Goal: Navigation & Orientation: Find specific page/section

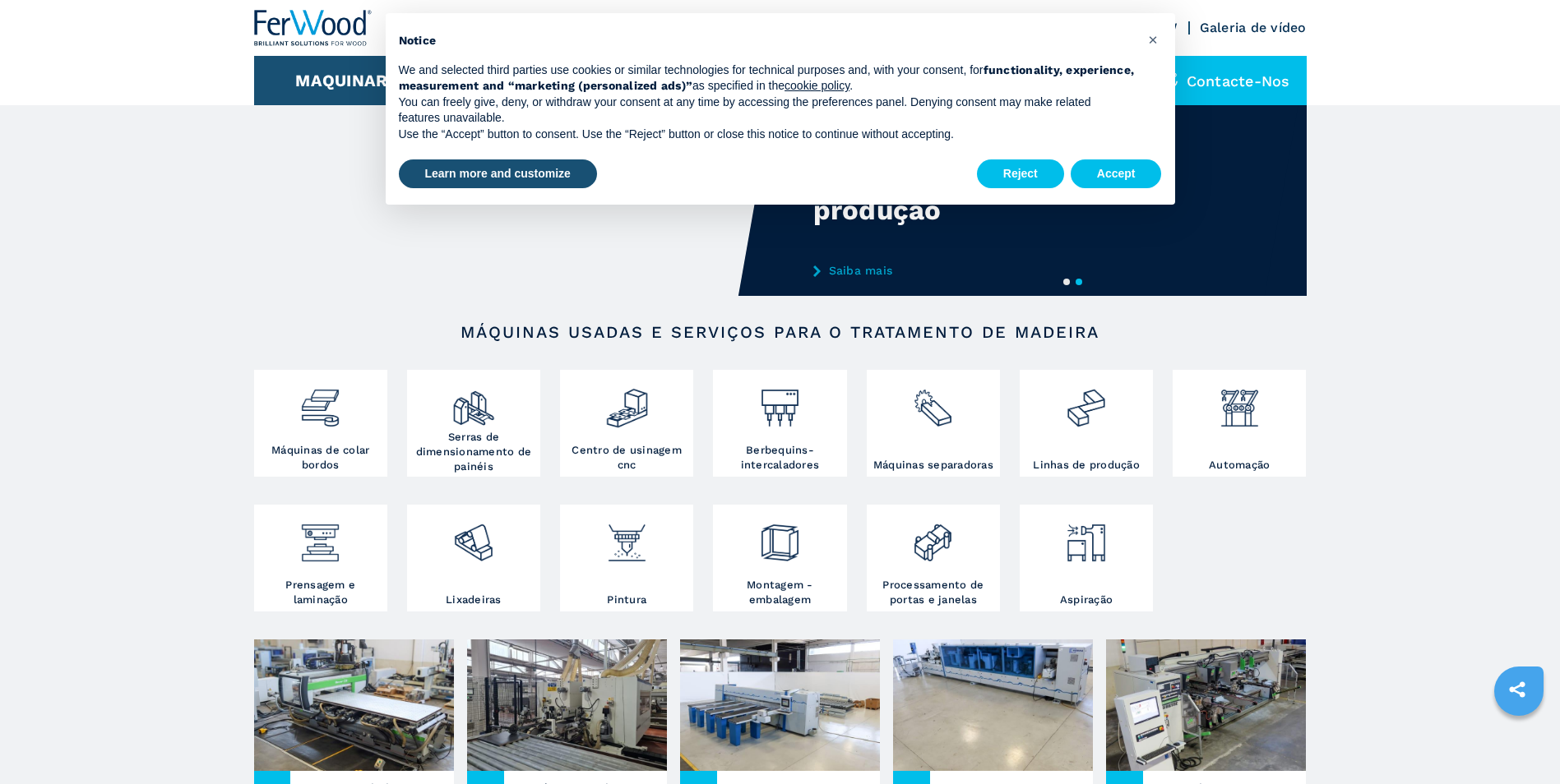
scroll to position [82, 0]
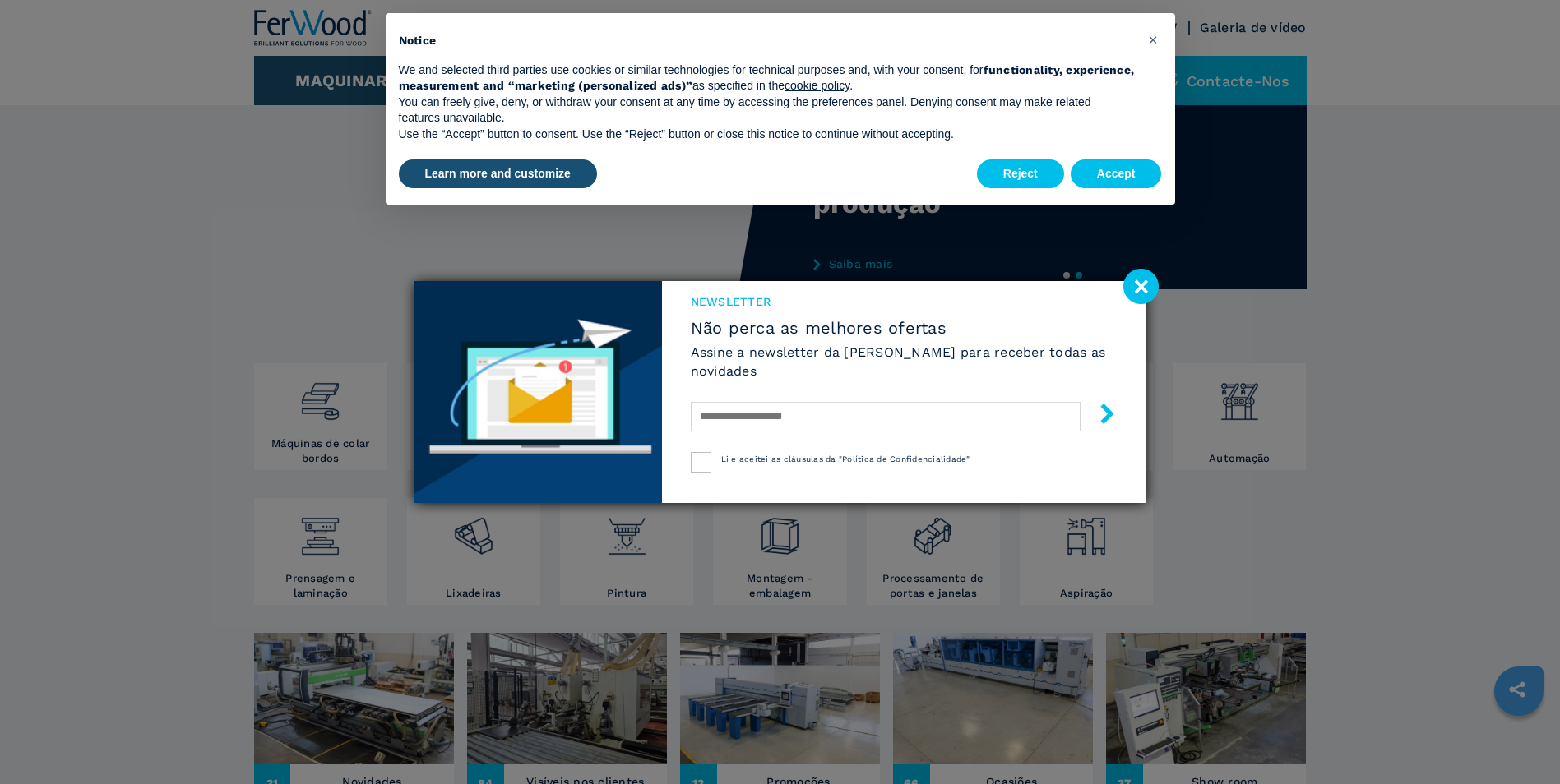
click at [1140, 283] on image at bounding box center [1140, 286] width 35 height 35
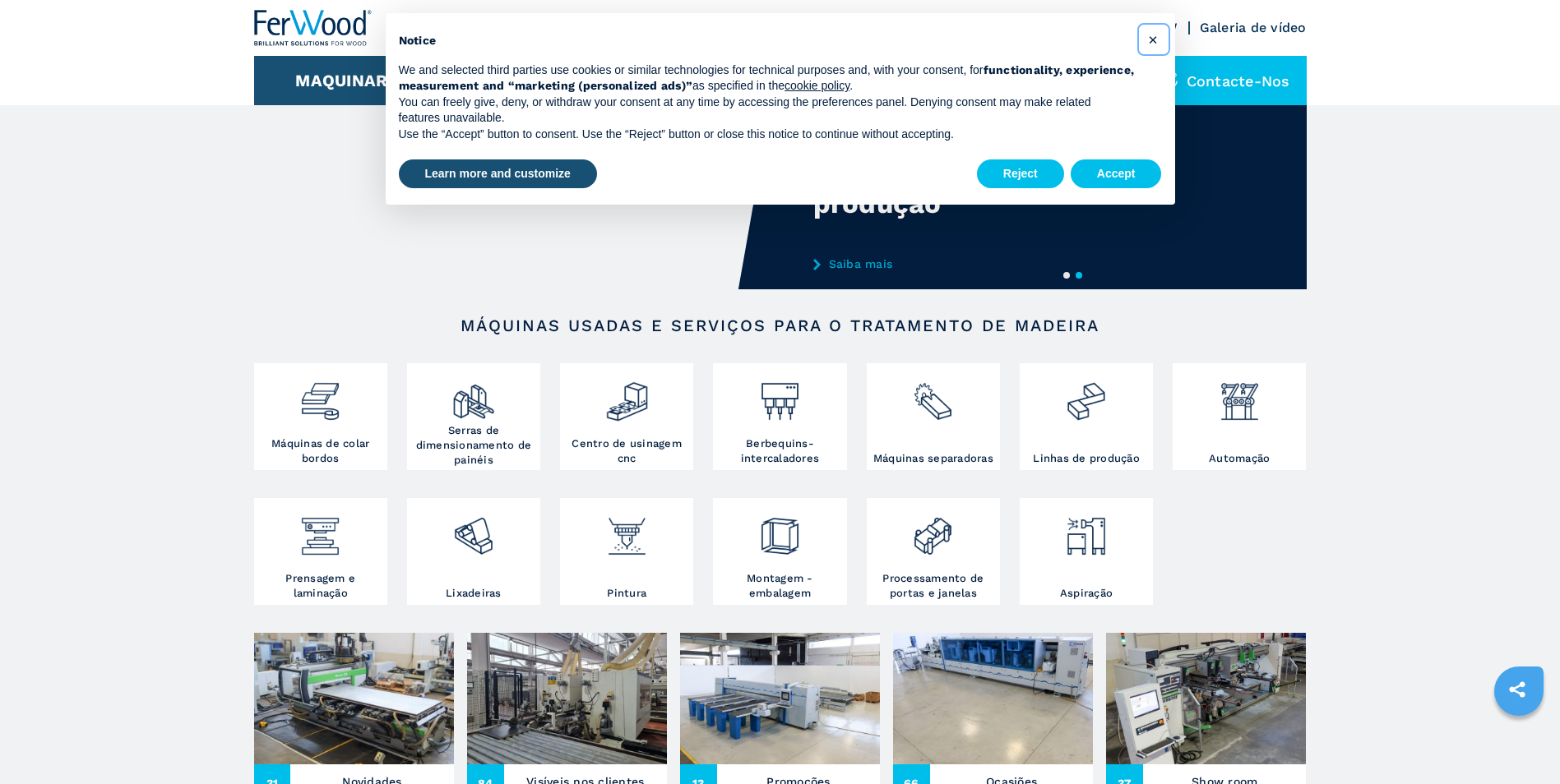
click at [1150, 41] on span "×" at bounding box center [1153, 39] width 10 height 20
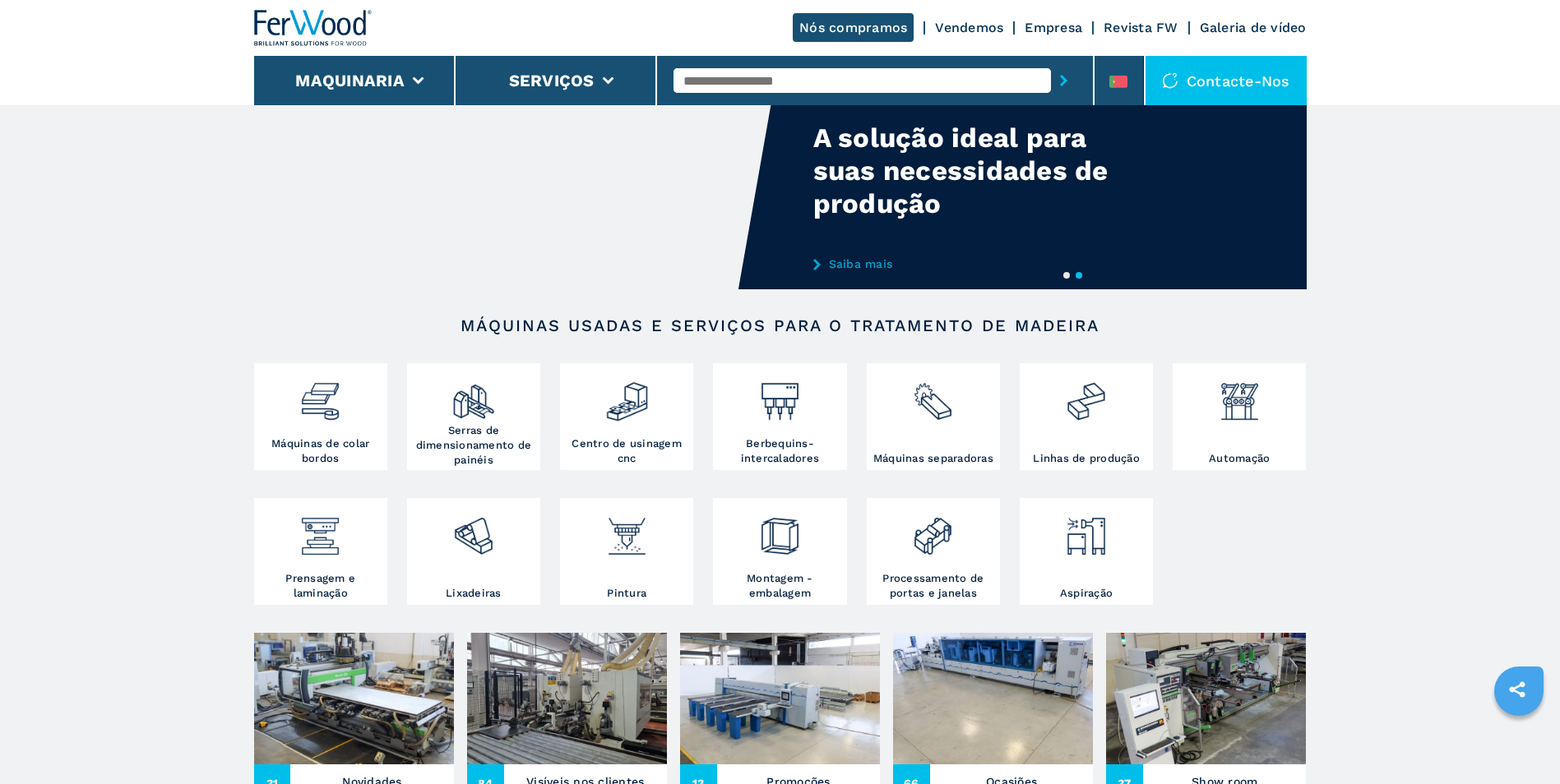
click at [1252, 70] on div "Contacte-nos" at bounding box center [1226, 80] width 161 height 49
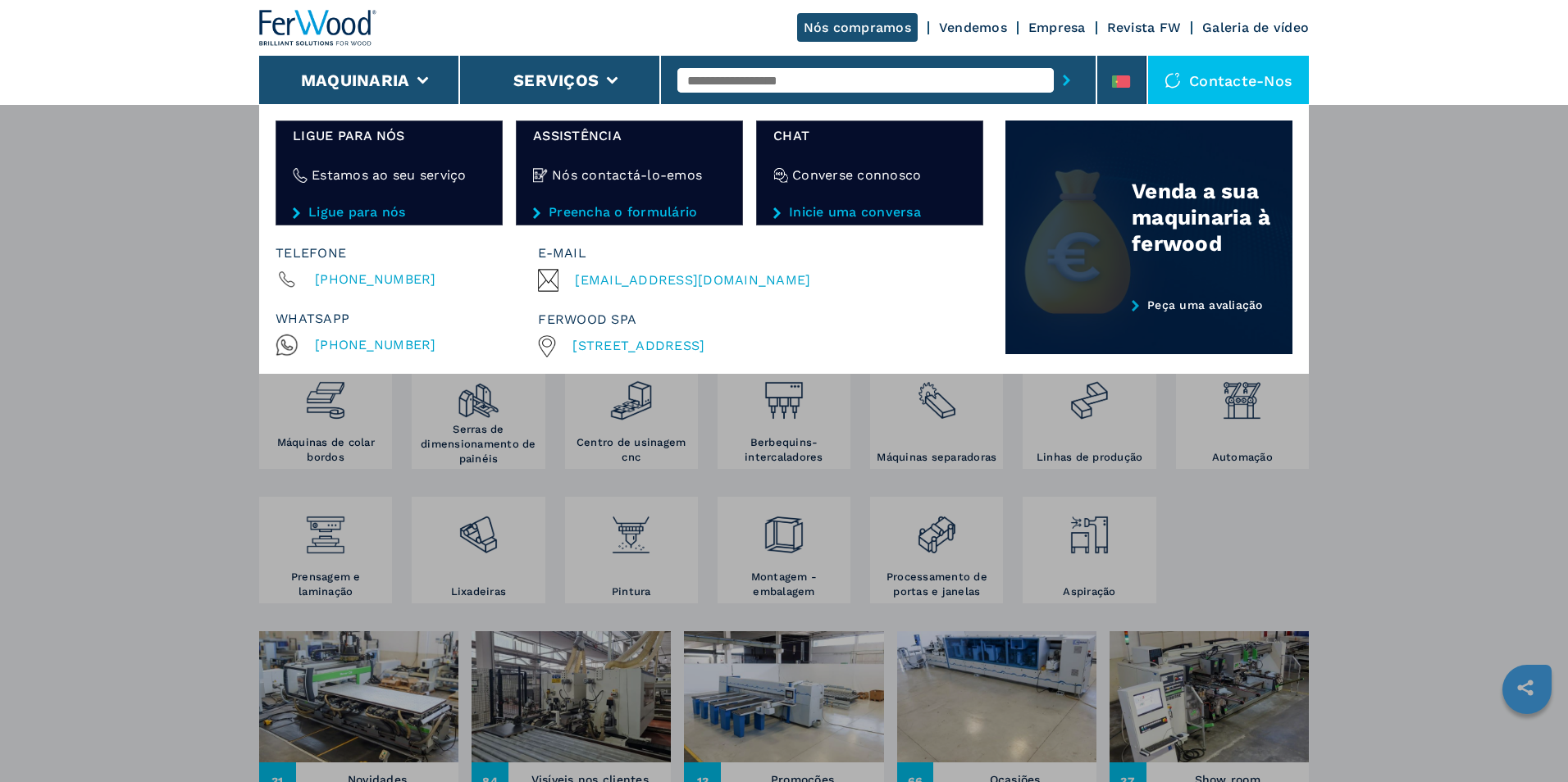
click at [1277, 347] on link "Peça uma avaliação" at bounding box center [1149, 326] width 287 height 56
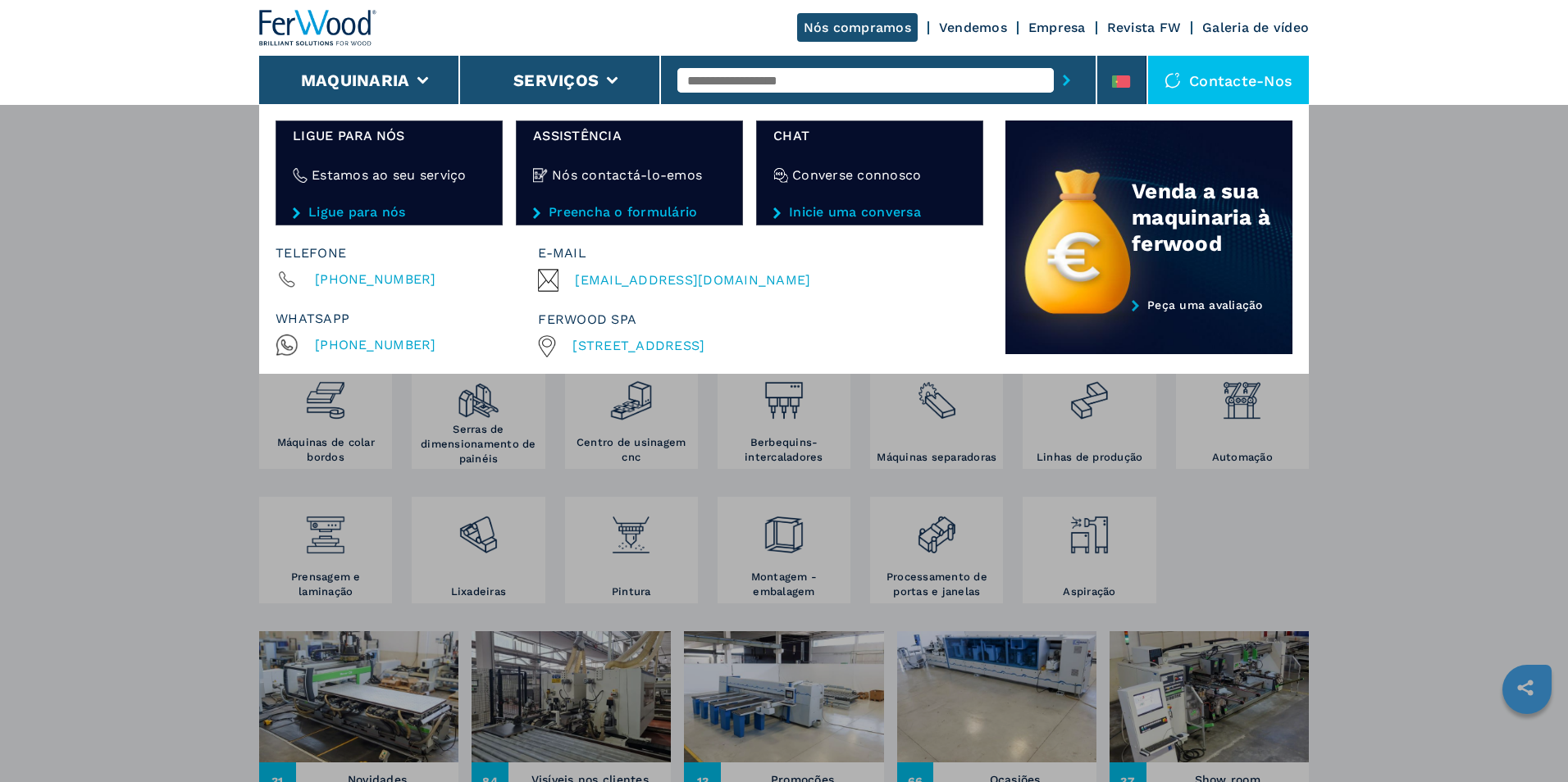
click at [1315, 435] on div "Maquinaria Máquinas de colar bordos Serras de dimensionamento de painéis Centro…" at bounding box center [784, 494] width 1568 height 782
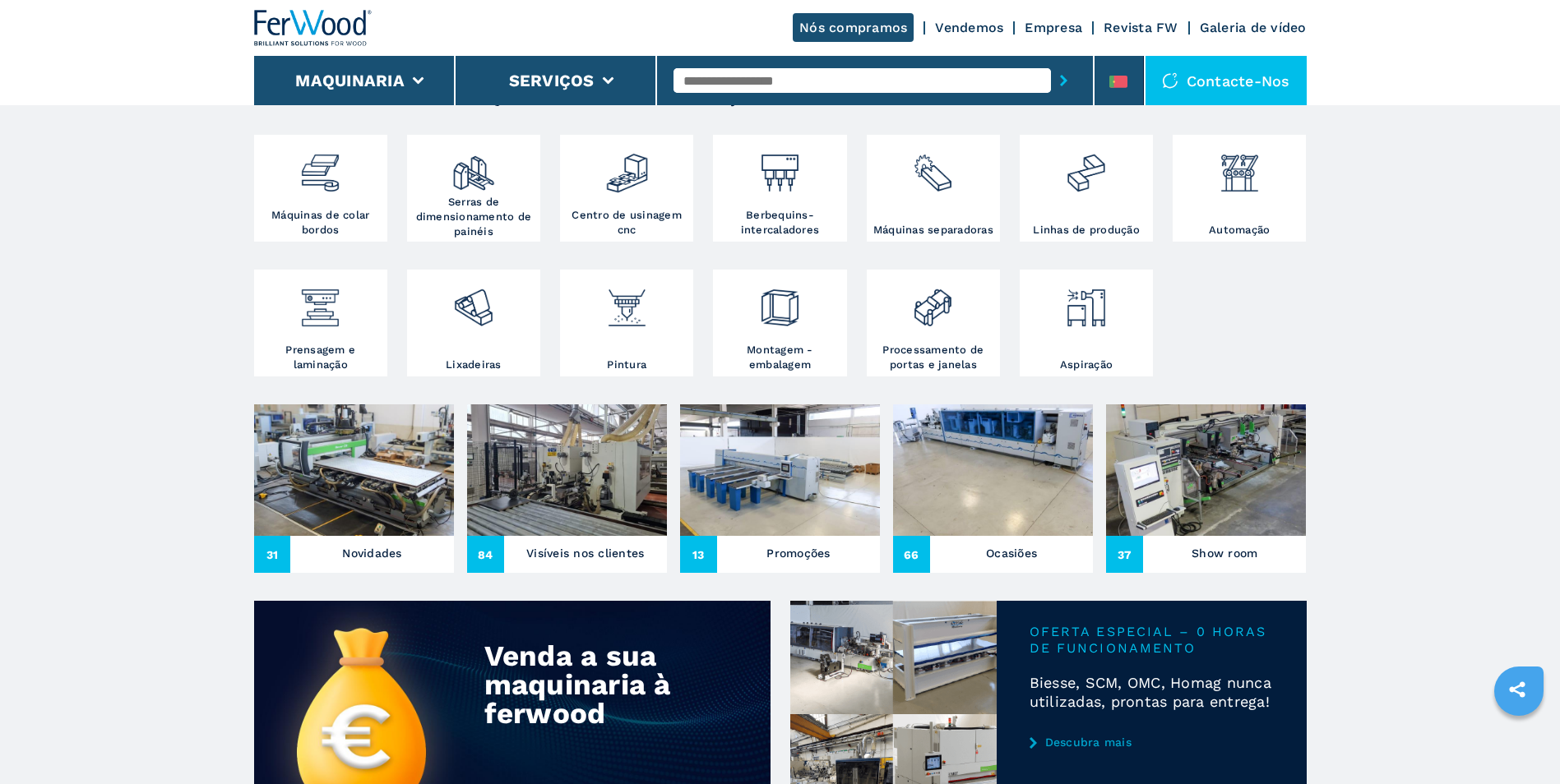
scroll to position [329, 0]
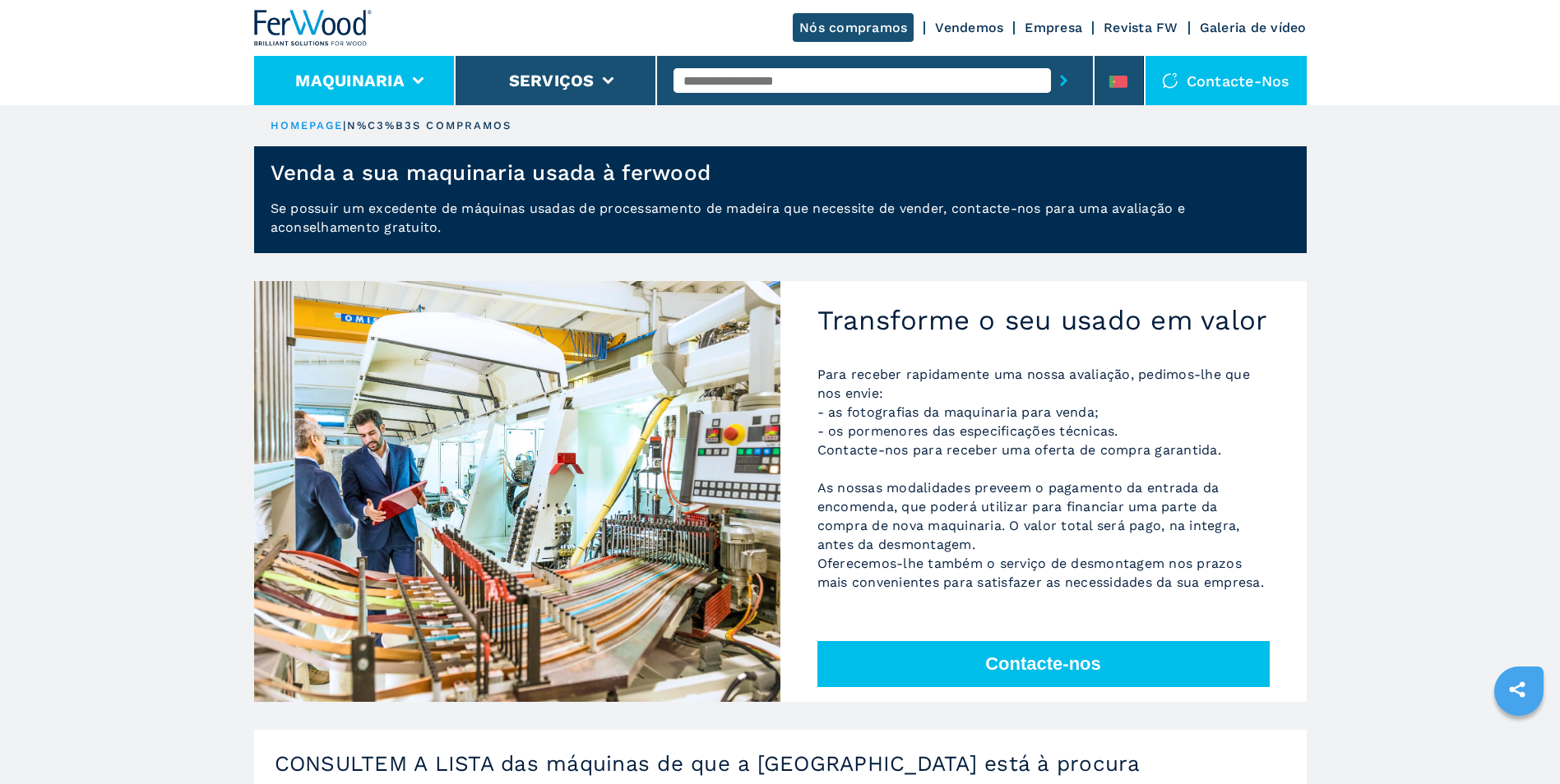
click at [409, 90] on li "Maquinaria" at bounding box center [354, 80] width 202 height 49
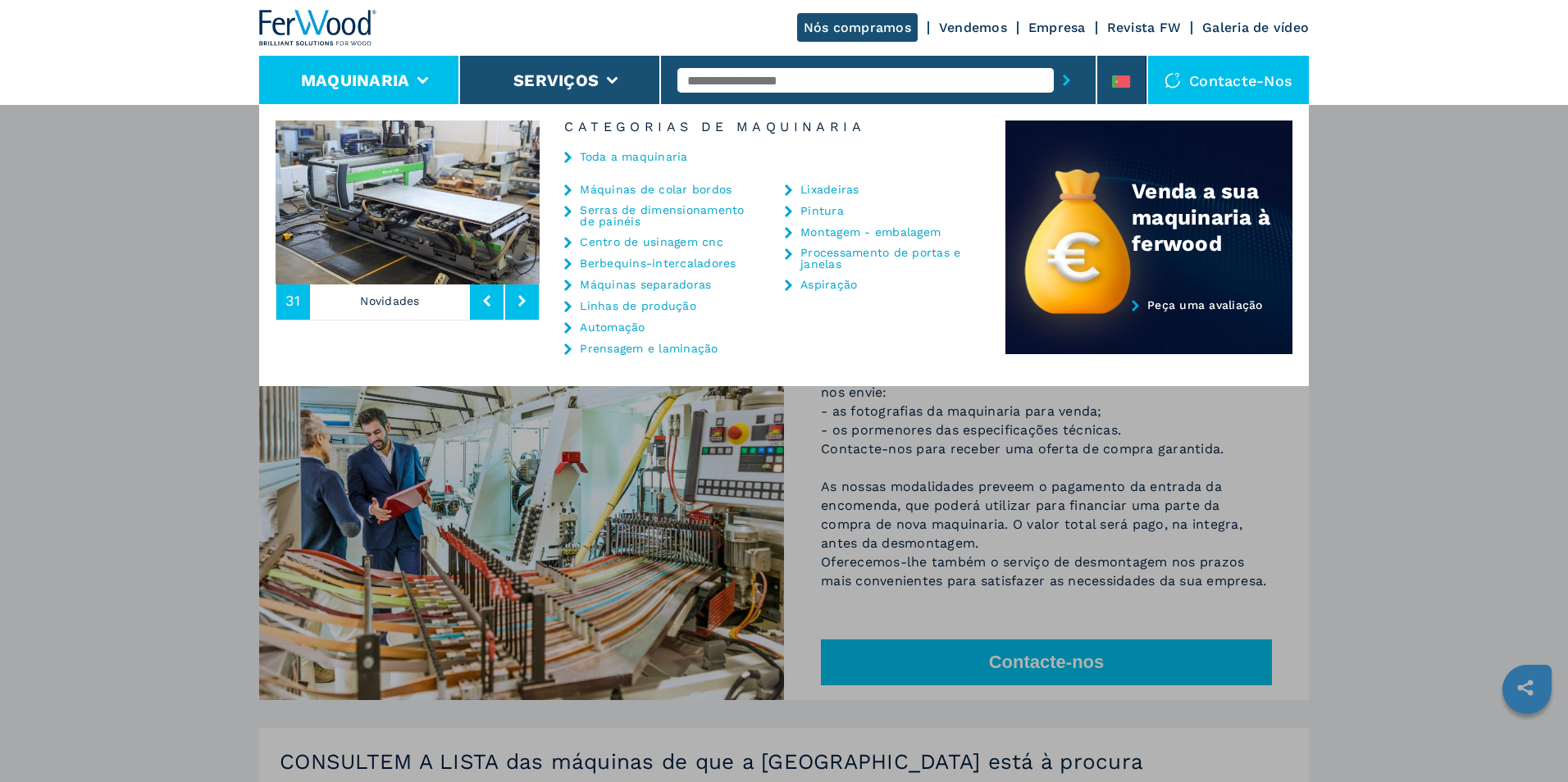
click at [596, 159] on link "Toda a maquinaria" at bounding box center [634, 156] width 107 height 12
click at [623, 154] on link "Toda a maquinaria" at bounding box center [634, 156] width 107 height 12
click at [589, 153] on link "Toda a maquinaria" at bounding box center [634, 156] width 107 height 12
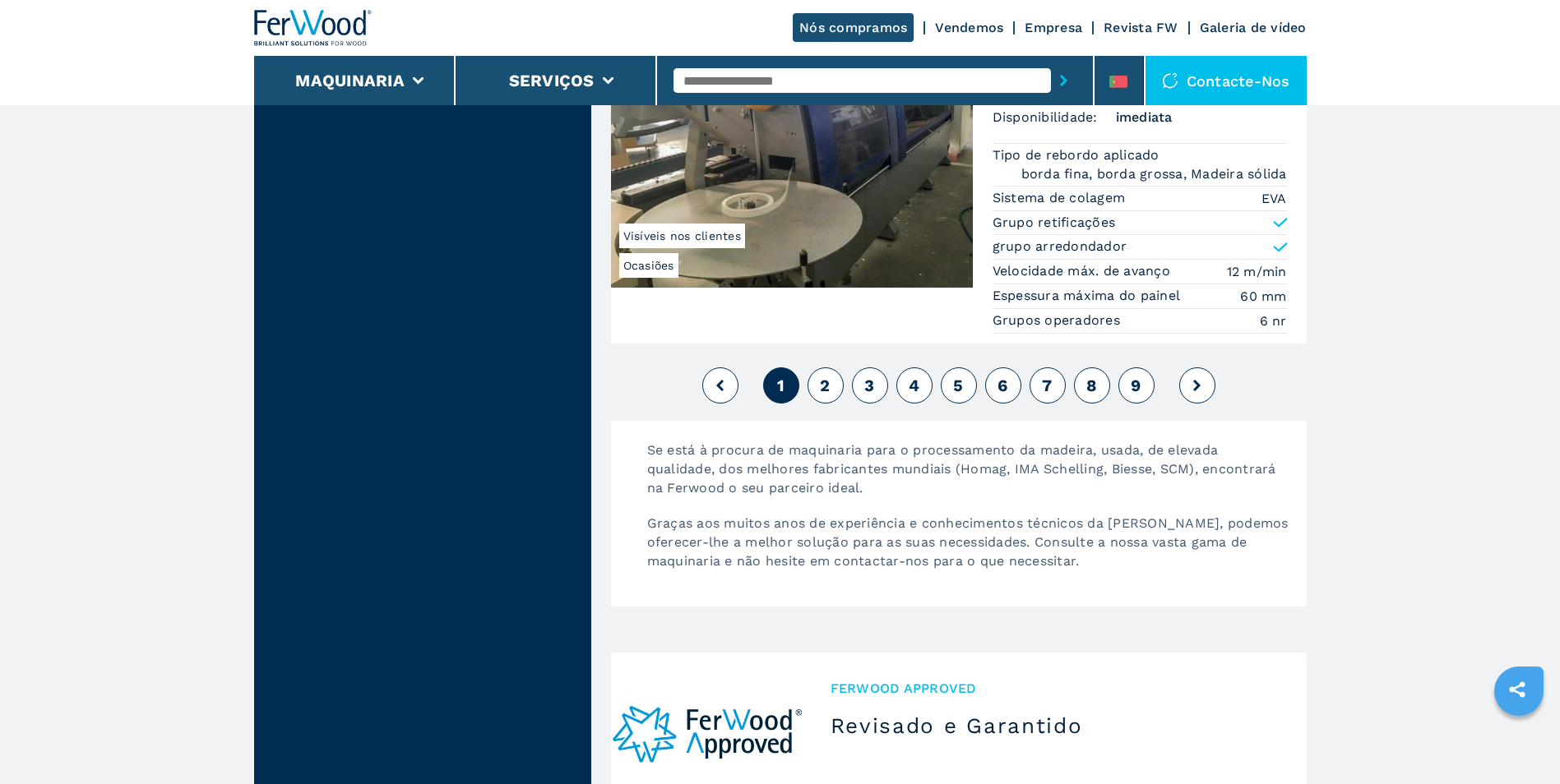
scroll to position [4028, 0]
click at [832, 381] on button "2" at bounding box center [826, 386] width 36 height 36
click at [827, 389] on span "2" at bounding box center [825, 386] width 10 height 20
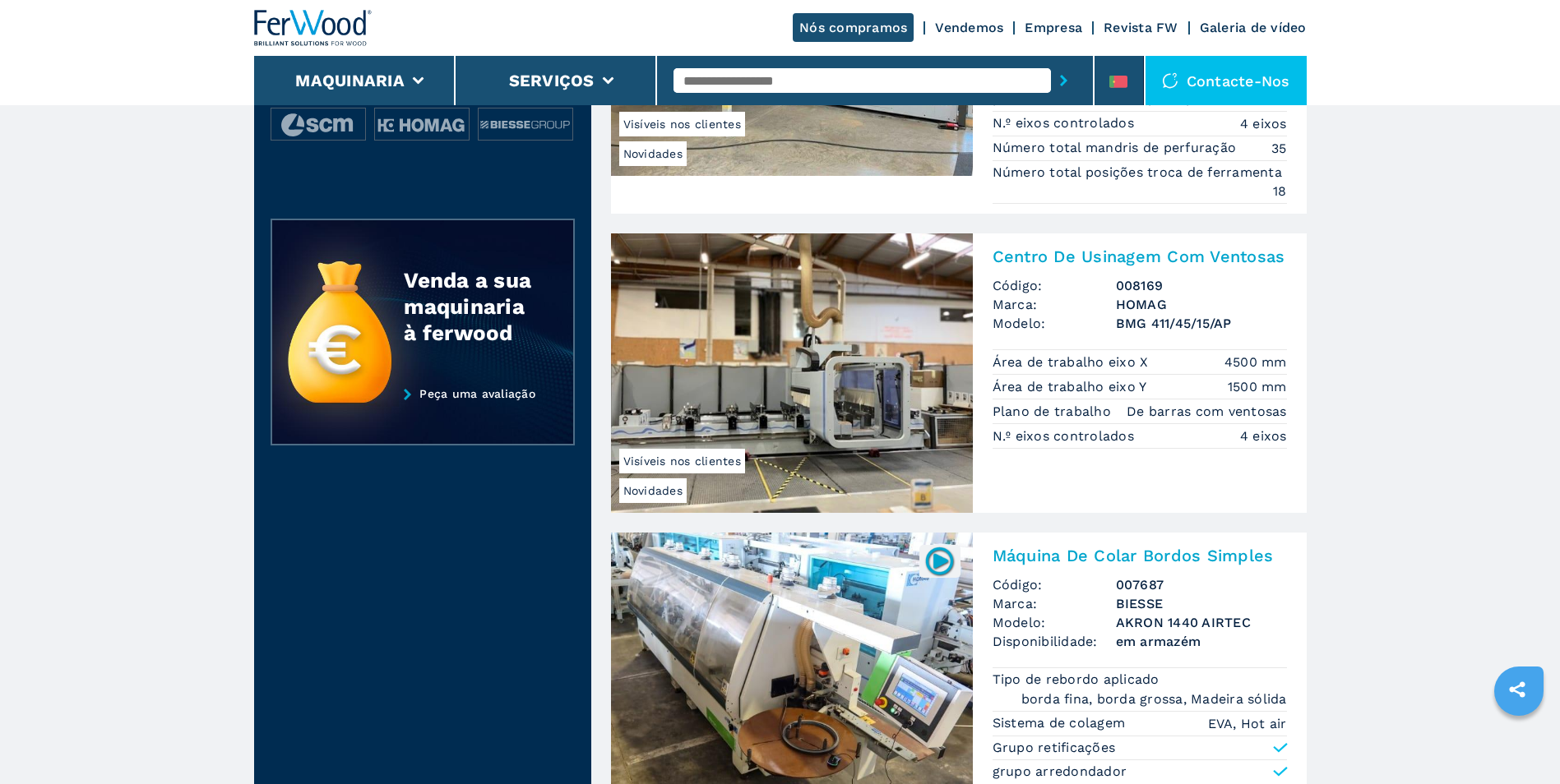
scroll to position [329, 0]
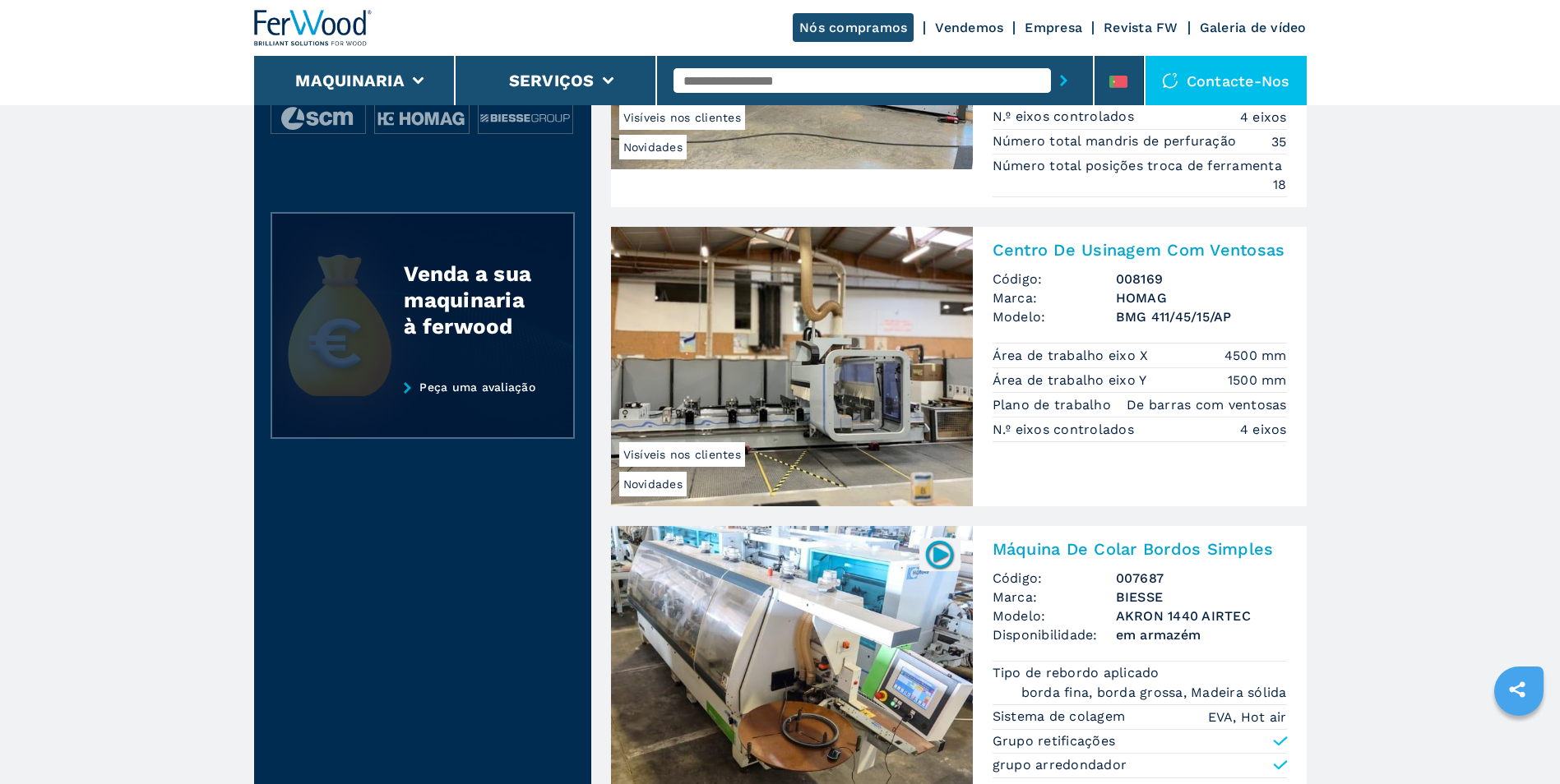
click at [426, 386] on link "Peça uma avaliação" at bounding box center [422, 410] width 304 height 59
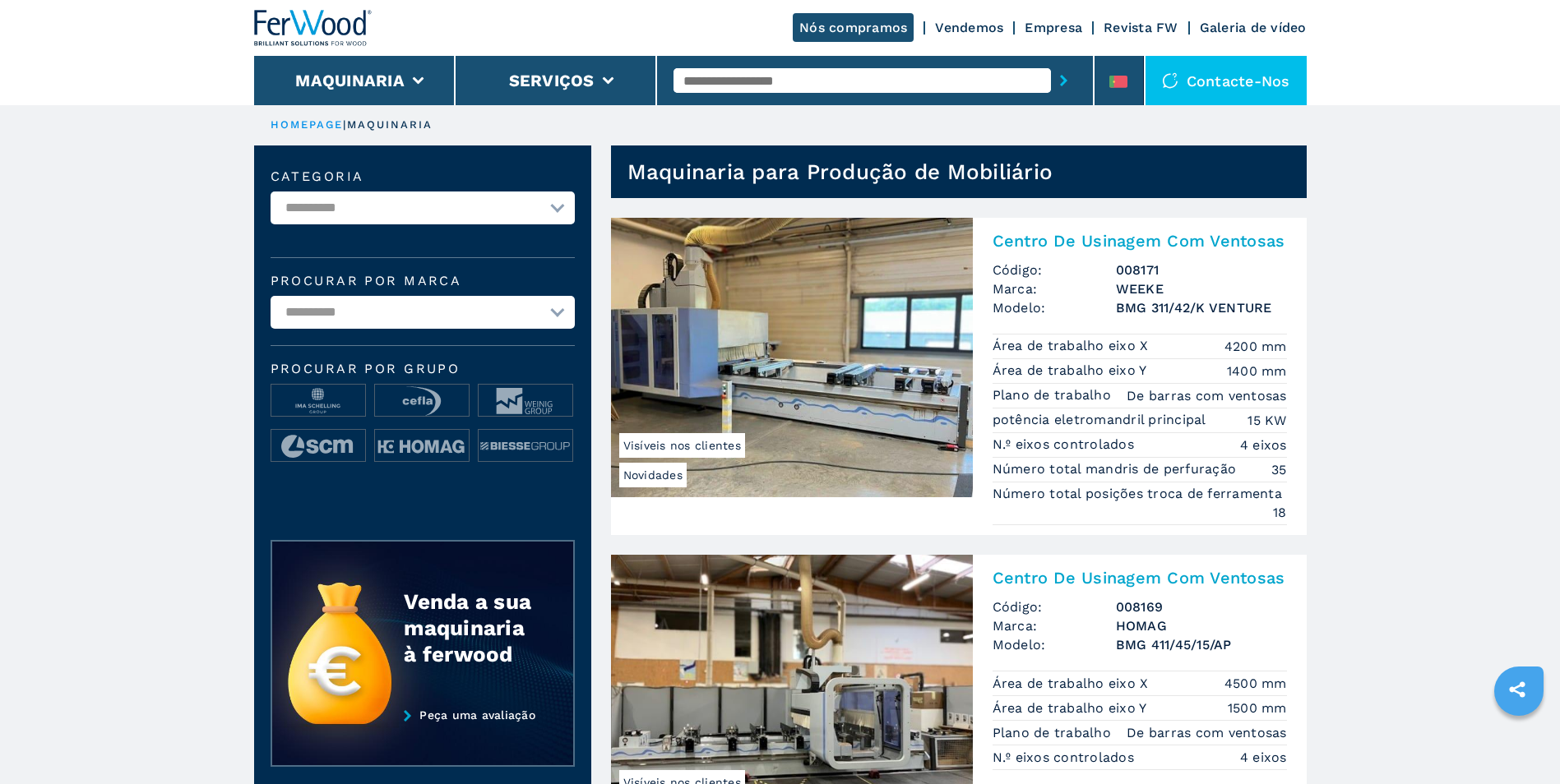
scroll to position [0, 0]
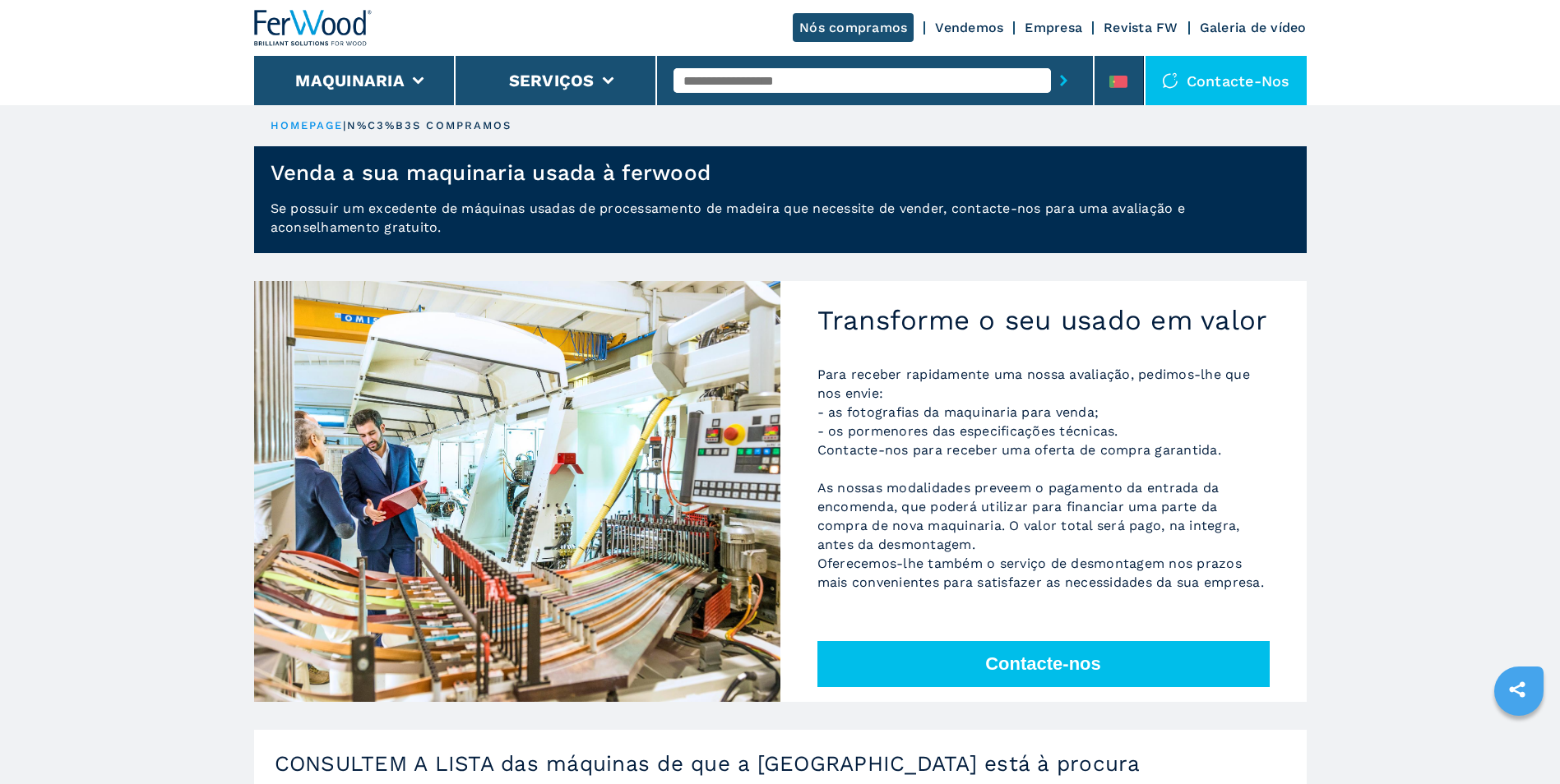
click at [1219, 84] on div "Contacte-nos" at bounding box center [1226, 80] width 161 height 49
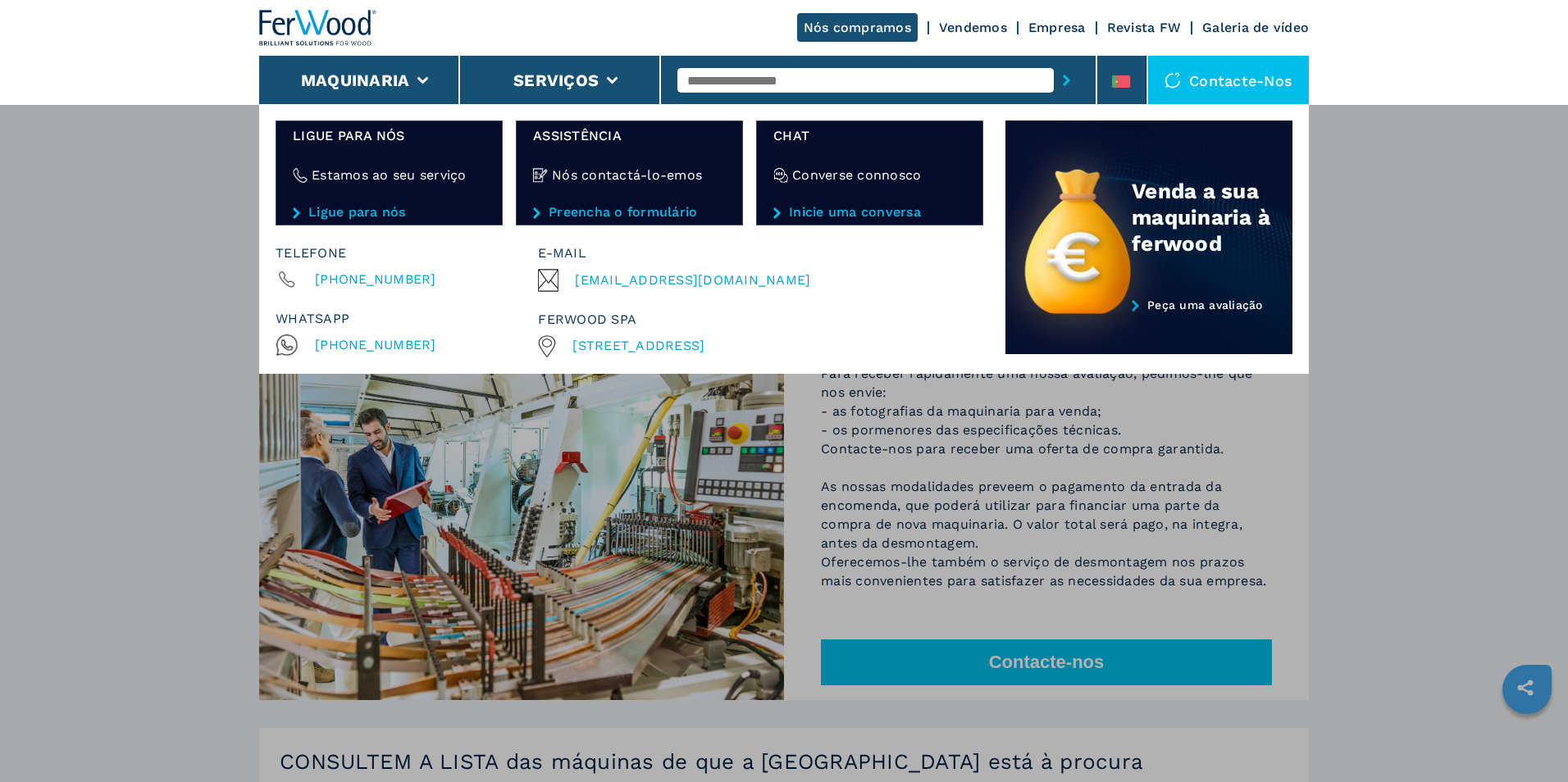
click at [885, 198] on div "Converse connosco" at bounding box center [870, 174] width 193 height 60
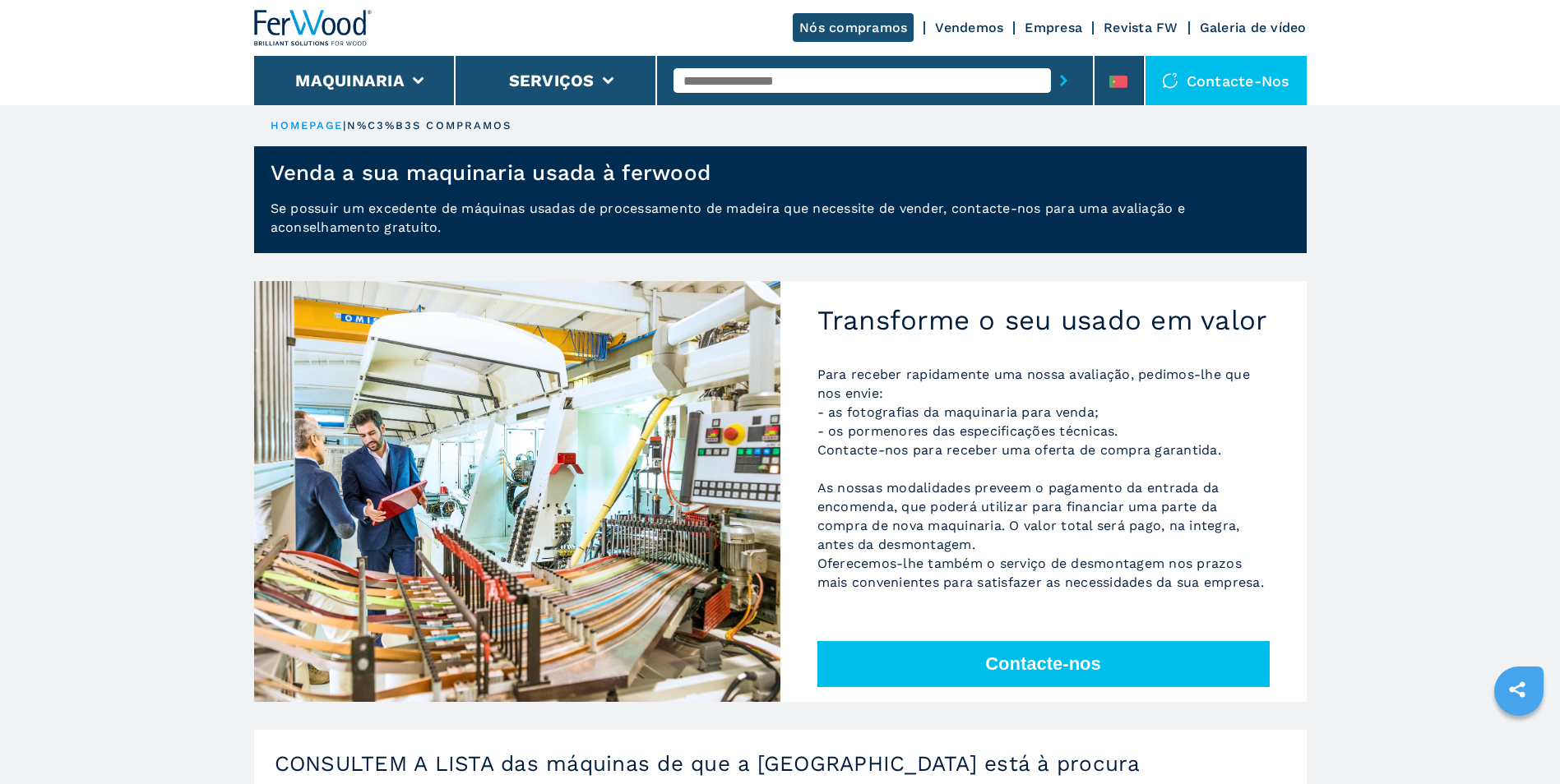
click at [1063, 26] on link "Empresa" at bounding box center [1053, 27] width 57 height 15
click at [1210, 82] on div "Contacte-nos" at bounding box center [1226, 80] width 161 height 49
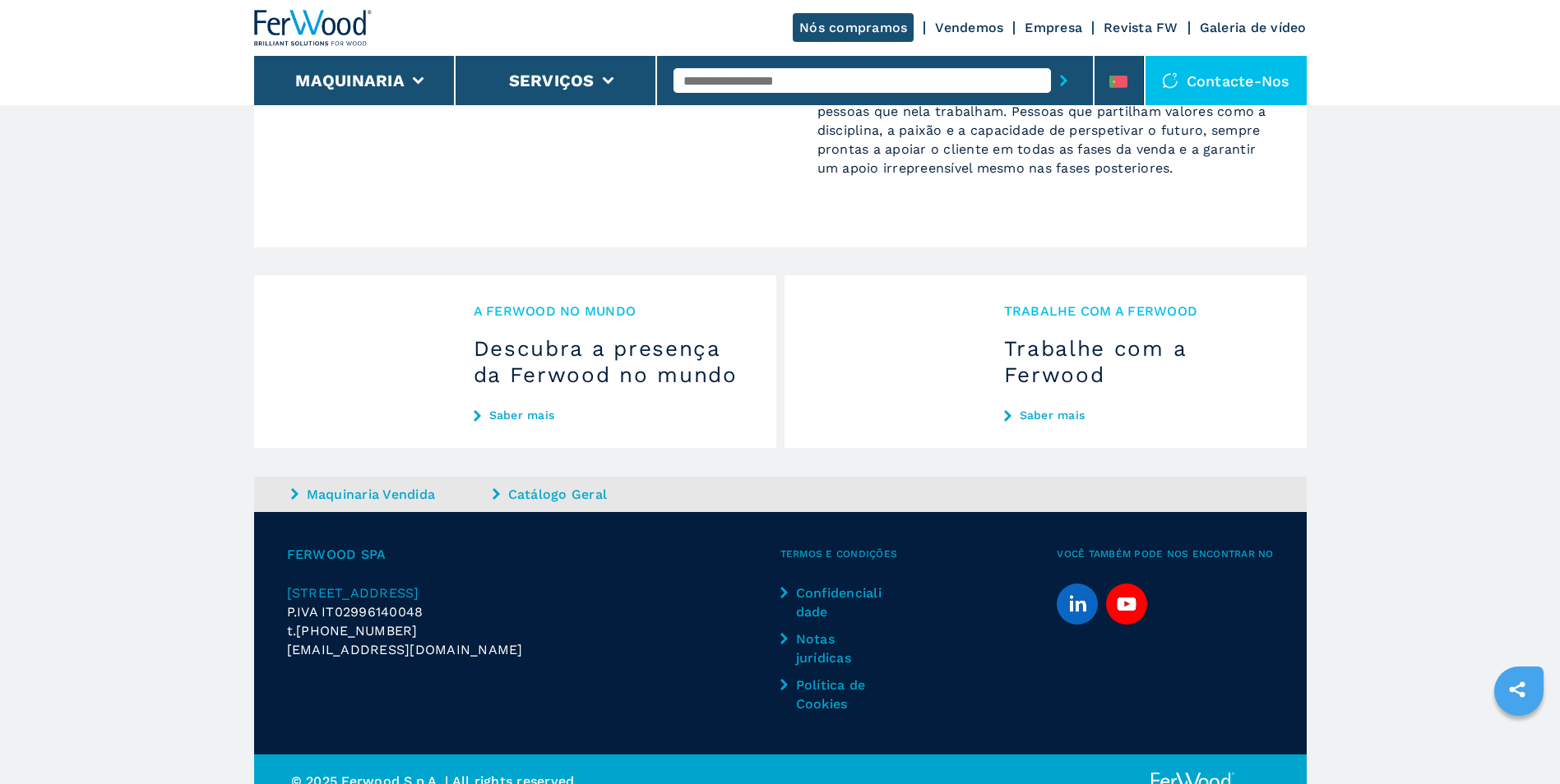
scroll to position [1627, 0]
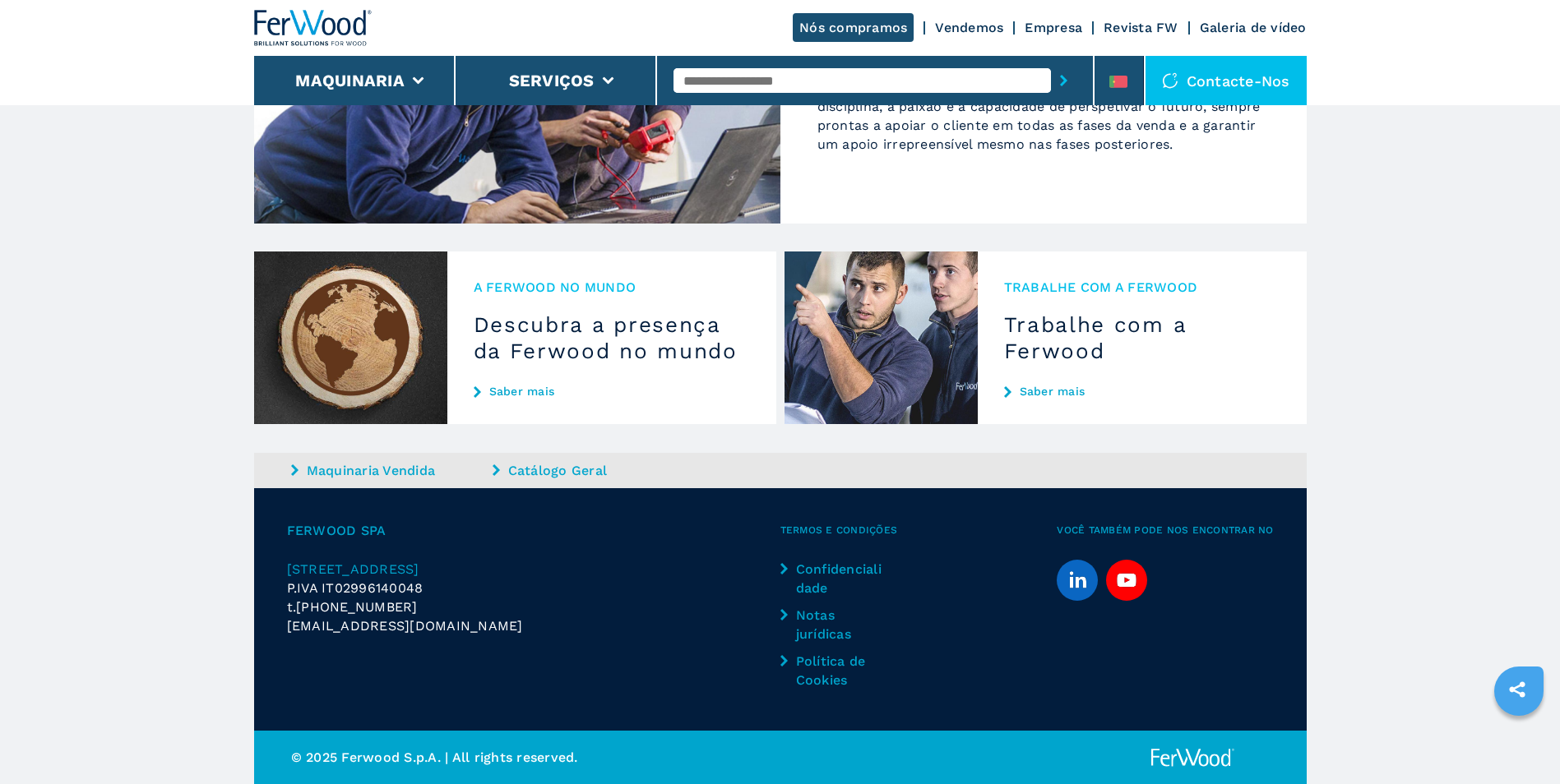
click at [1054, 376] on div "Trabalhe com a Ferwood Trabalhe com a Ferwood Saber mais" at bounding box center [1142, 338] width 329 height 173
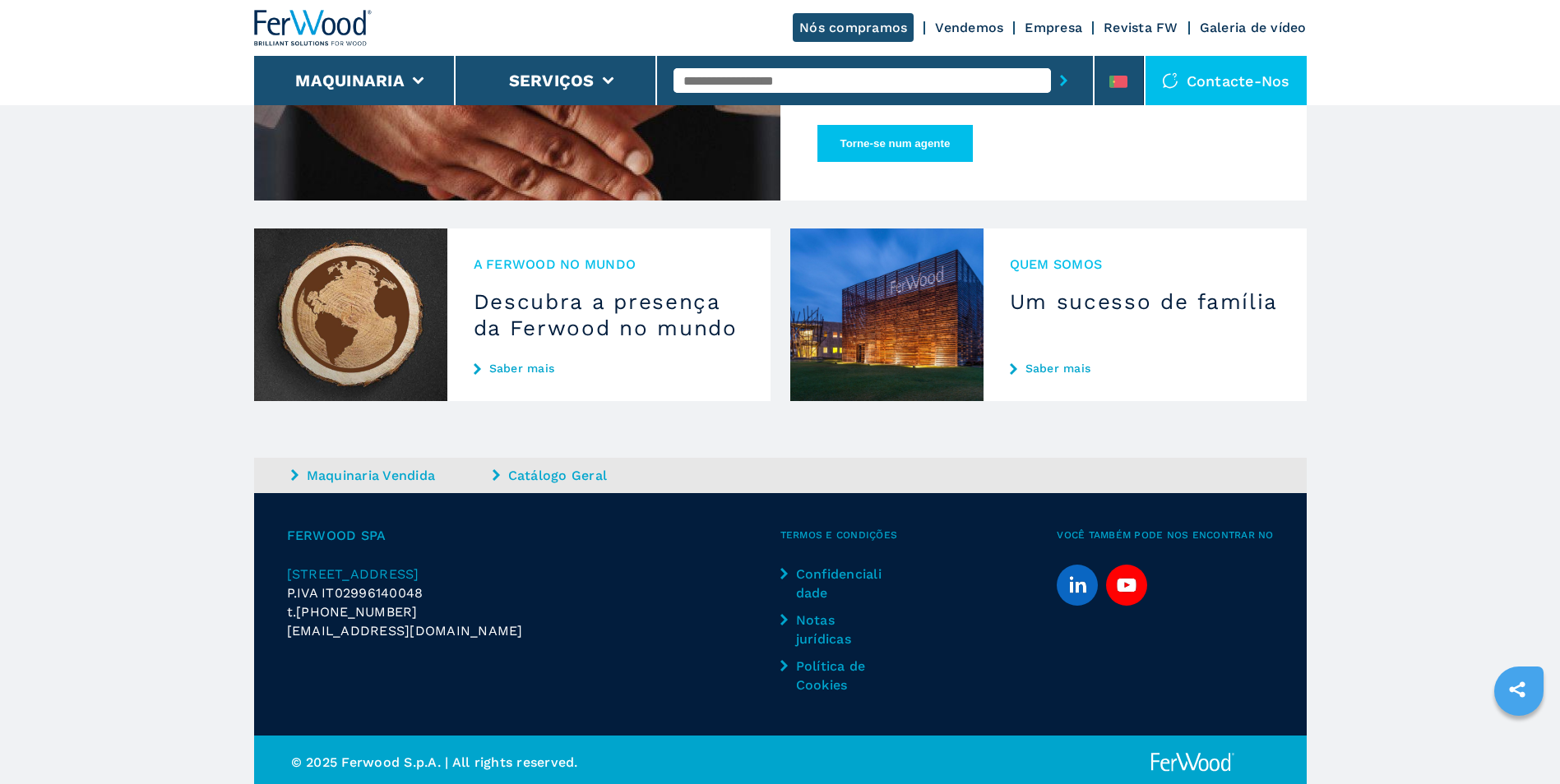
scroll to position [900, 0]
